Goal: Transaction & Acquisition: Book appointment/travel/reservation

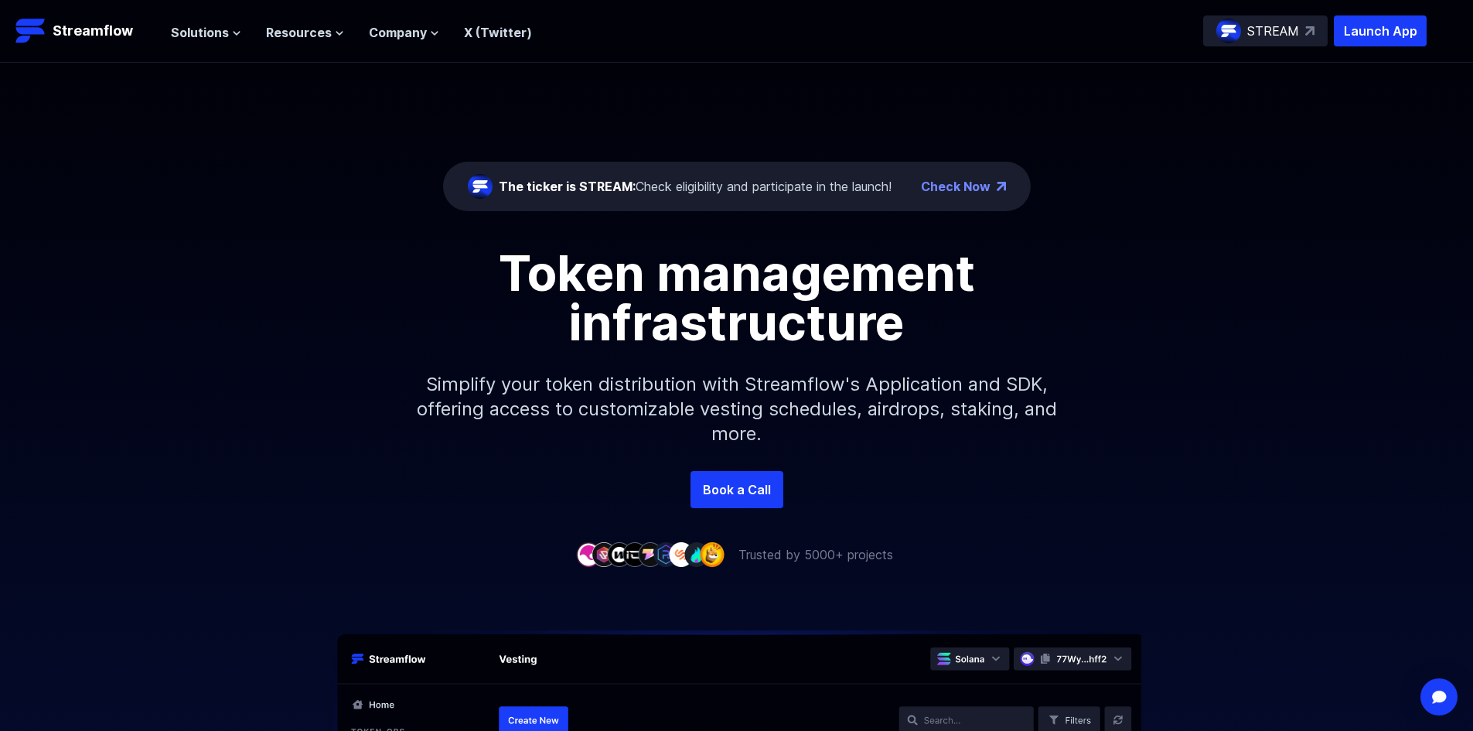
click at [270, 155] on div "The ticker is STREAM: Check eligibility and participate in the launch! Check No…" at bounding box center [736, 267] width 1473 height 408
click at [227, 39] on button "Solutions" at bounding box center [206, 32] width 70 height 19
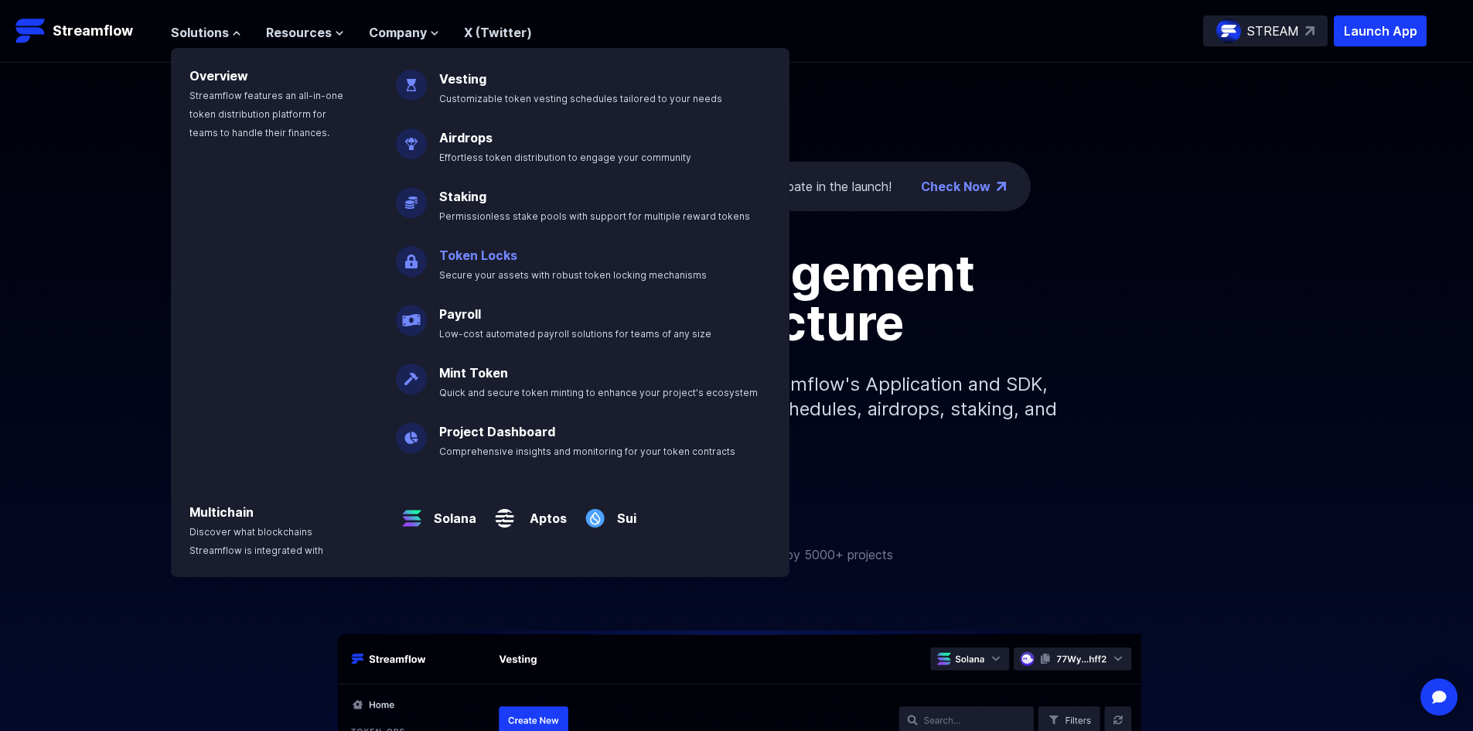
click at [495, 249] on link "Token Locks" at bounding box center [478, 254] width 78 height 15
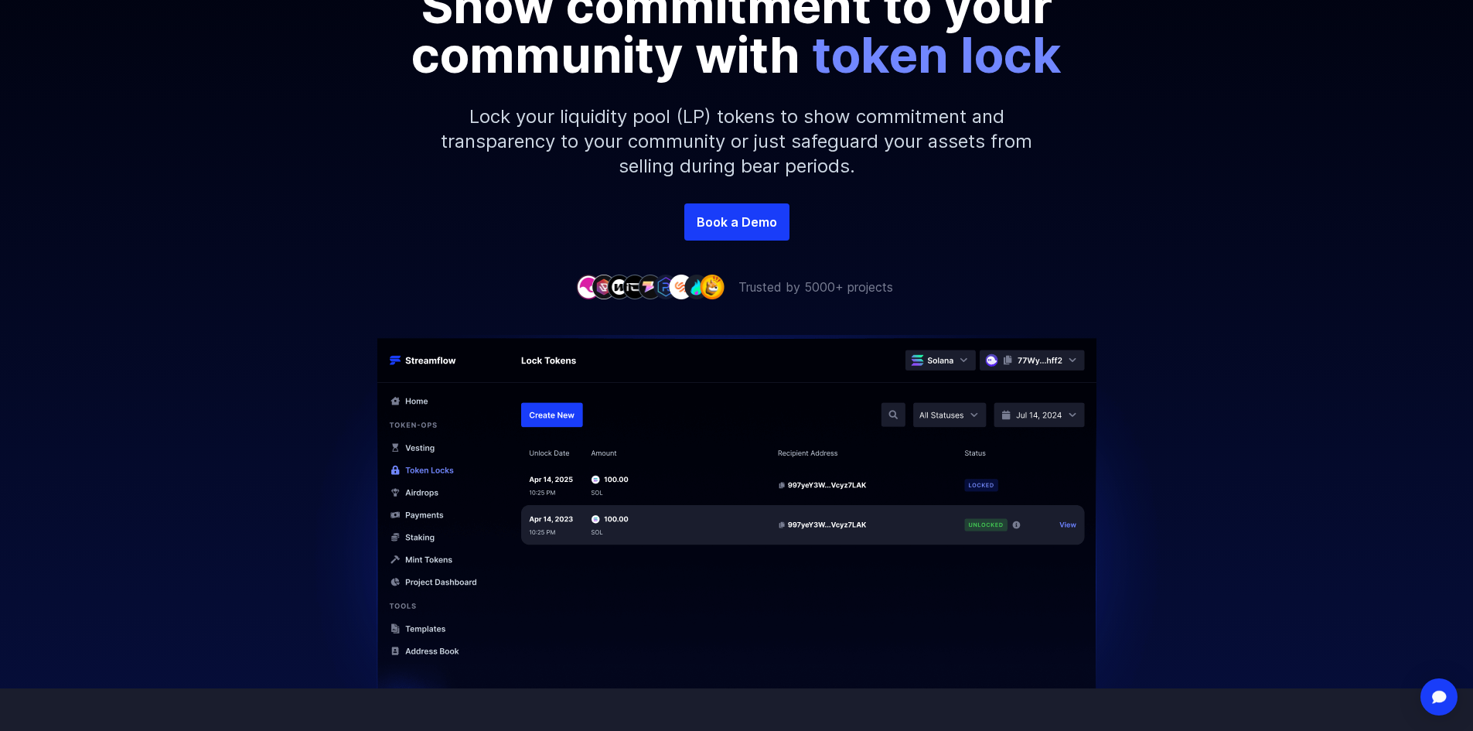
scroll to position [232, 0]
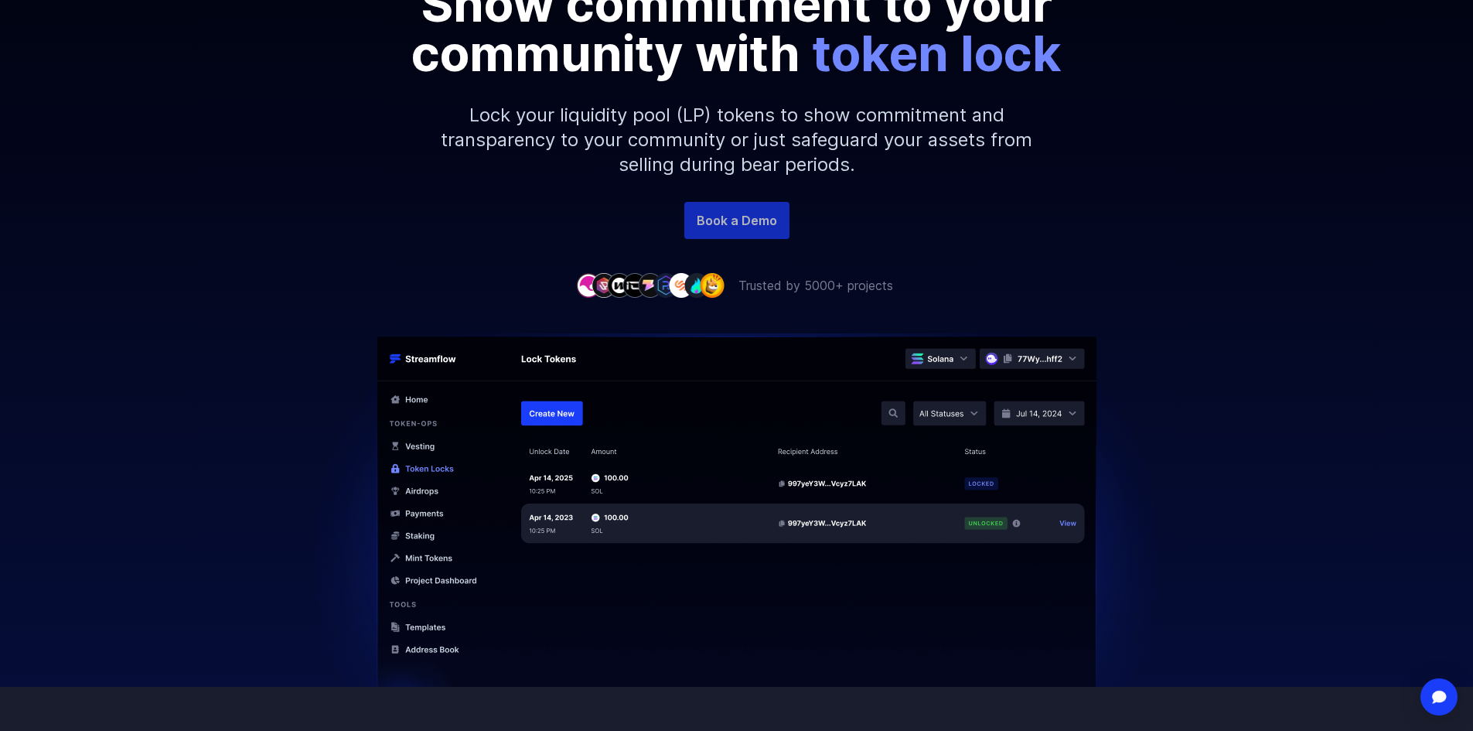
click at [735, 230] on link "Book a Demo" at bounding box center [736, 220] width 105 height 37
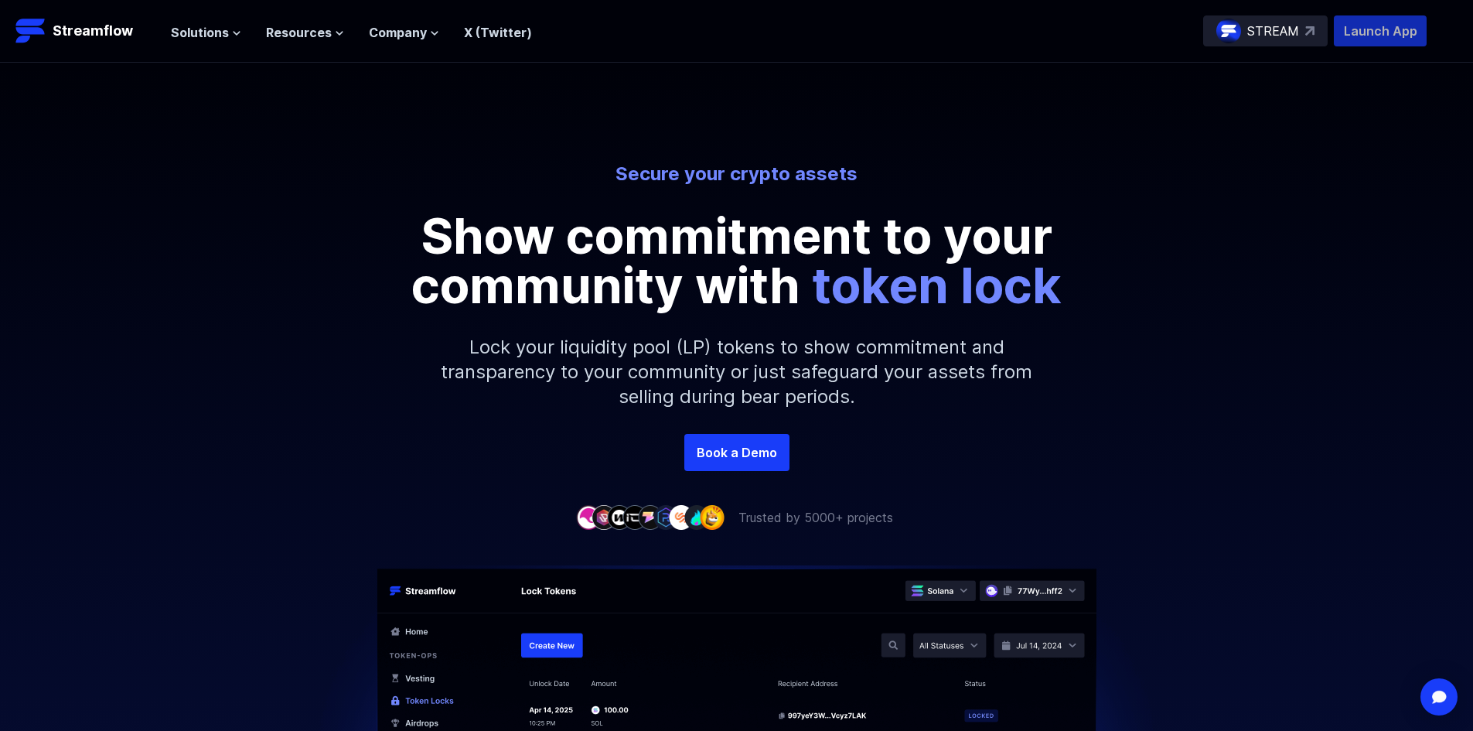
click at [1361, 34] on p "Launch App" at bounding box center [1380, 30] width 93 height 31
